Goal: Task Accomplishment & Management: Manage account settings

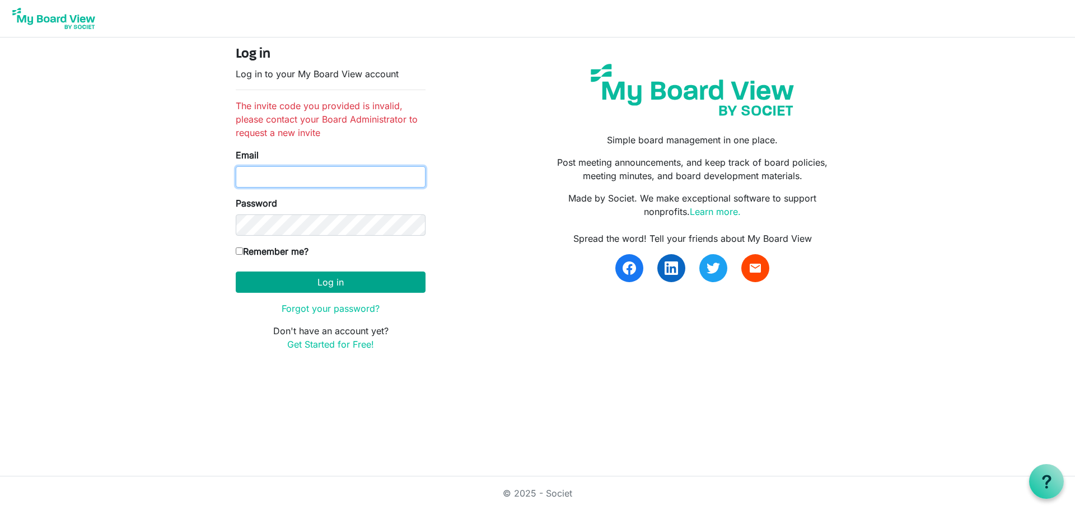
type input "[EMAIL_ADDRESS][DOMAIN_NAME]"
click at [348, 281] on button "Log in" at bounding box center [331, 282] width 190 height 21
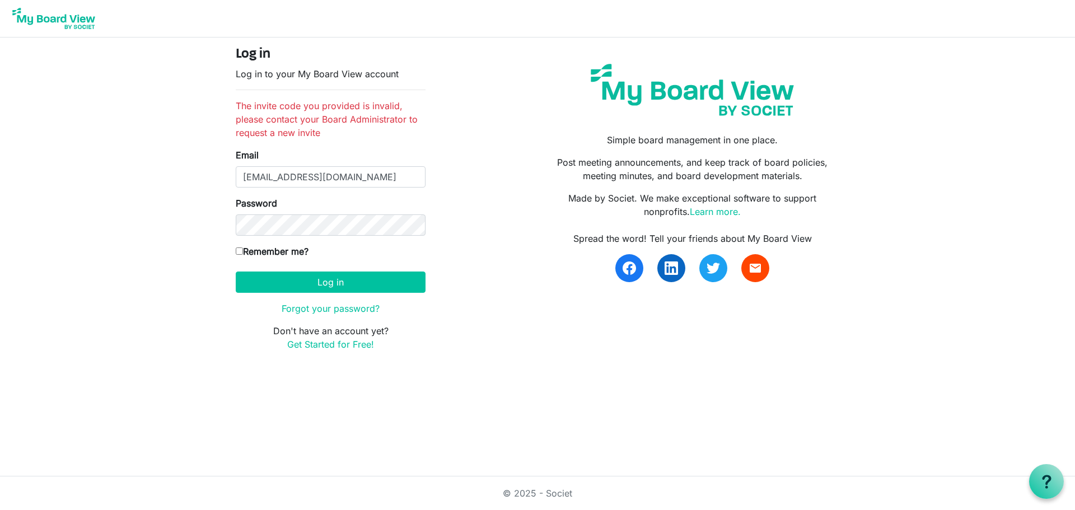
click at [266, 253] on label "Remember me?" at bounding box center [272, 251] width 73 height 13
click at [243, 253] on input "Remember me?" at bounding box center [239, 251] width 7 height 7
checkbox input "true"
click at [345, 186] on input "[EMAIL_ADDRESS][DOMAIN_NAME]" at bounding box center [331, 176] width 190 height 21
click at [527, 192] on div "Log in Log in to your My Board View account The invite code you provided is inv…" at bounding box center [537, 203] width 621 height 314
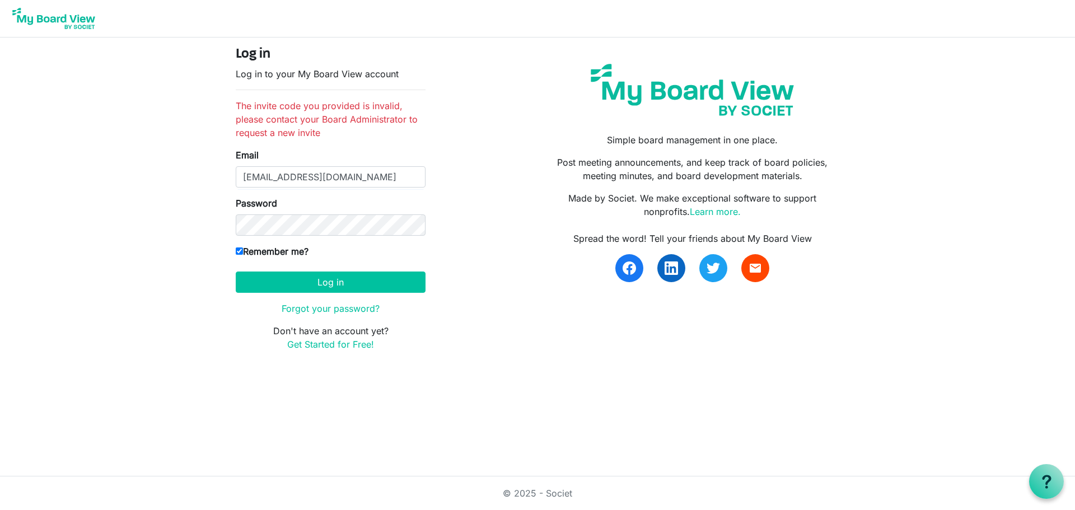
click at [367, 236] on form "Log in Log in to your My Board View account The invite code you provided is inv…" at bounding box center [331, 198] width 190 height 305
click at [590, 225] on div "Simple board management in one place. Post meeting announcements, and keep trac…" at bounding box center [693, 203] width 310 height 314
click at [344, 282] on button "Log in" at bounding box center [331, 282] width 190 height 21
click at [66, 15] on img at bounding box center [54, 18] width 90 height 28
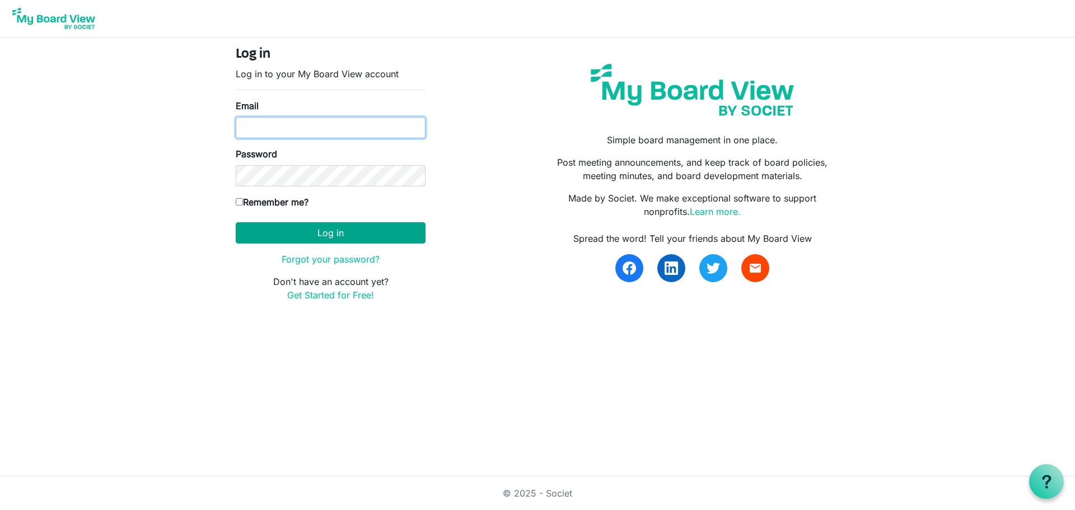
type input "arlin8242@gmail.com"
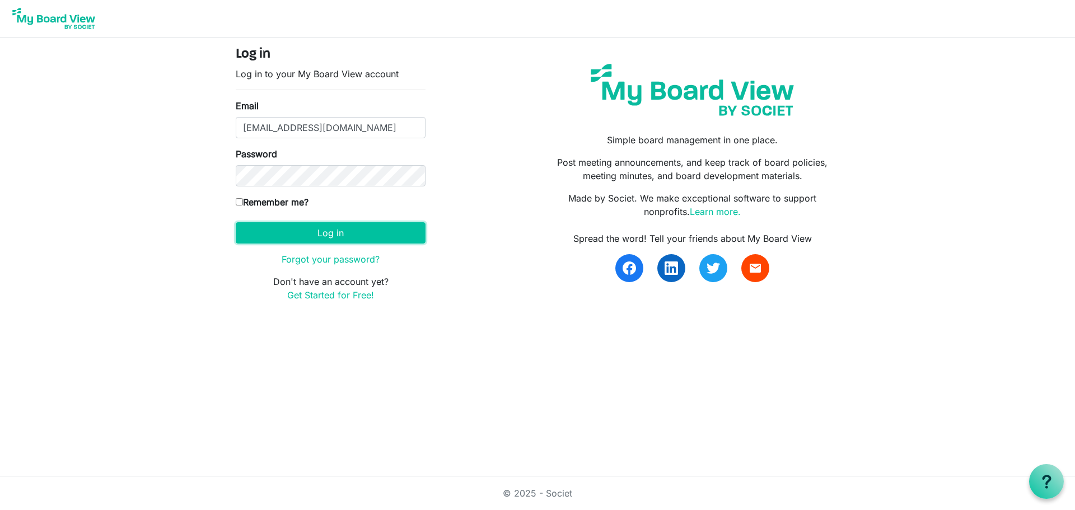
drag, startPoint x: 339, startPoint y: 232, endPoint x: 425, endPoint y: 222, distance: 86.3
click at [341, 231] on button "Log in" at bounding box center [331, 232] width 190 height 21
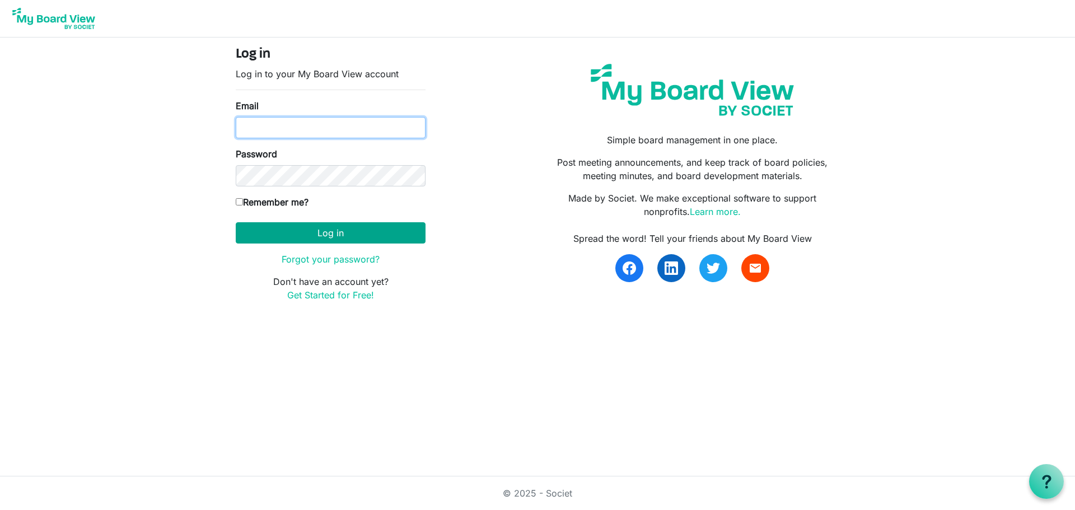
type input "[EMAIL_ADDRESS][DOMAIN_NAME]"
drag, startPoint x: 333, startPoint y: 237, endPoint x: 330, endPoint y: 231, distance: 6.5
click at [333, 236] on button "Log in" at bounding box center [331, 232] width 190 height 21
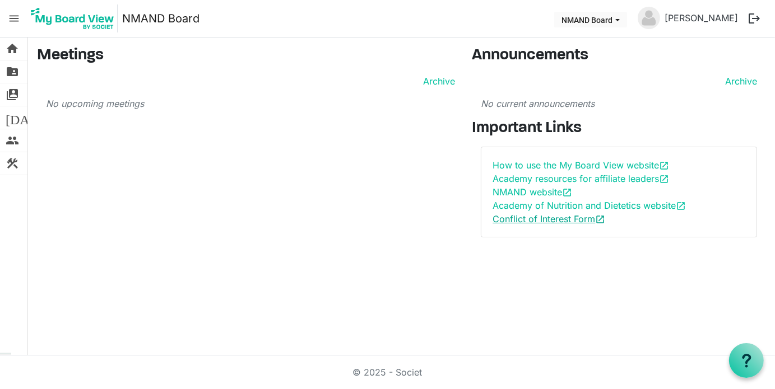
click at [556, 222] on link "Conflict of Interest Form open_in_new" at bounding box center [548, 218] width 113 height 11
